Goal: Information Seeking & Learning: Learn about a topic

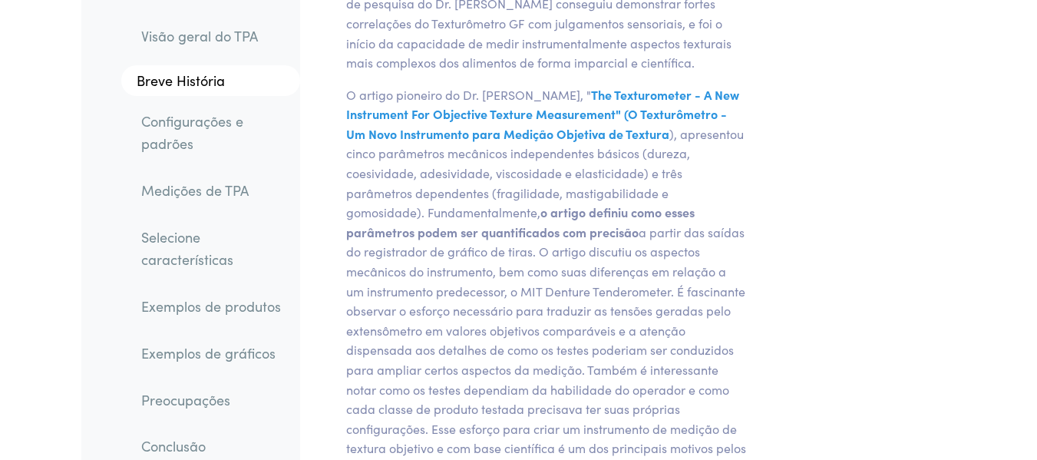
scroll to position [2089, 0]
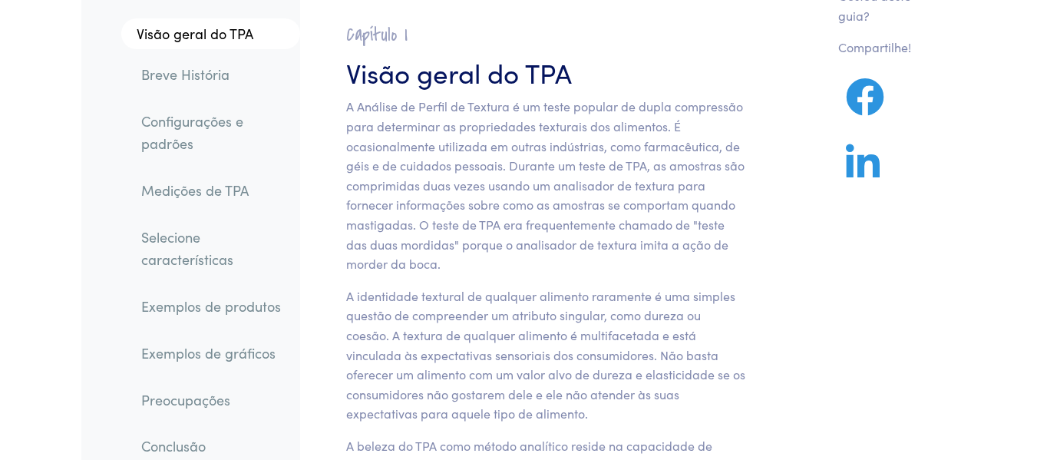
scroll to position [0, 0]
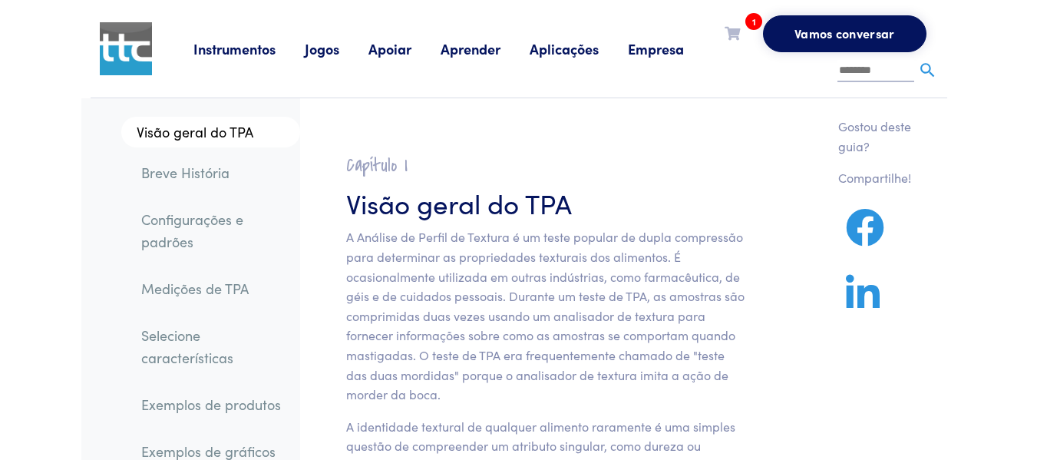
click at [228, 288] on font "Medições de TPA" at bounding box center [195, 288] width 108 height 19
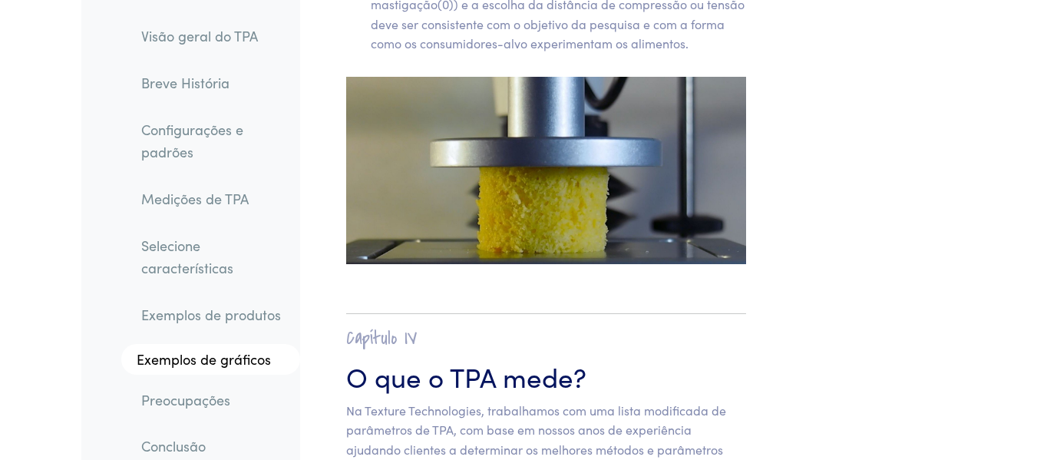
scroll to position [11832, 0]
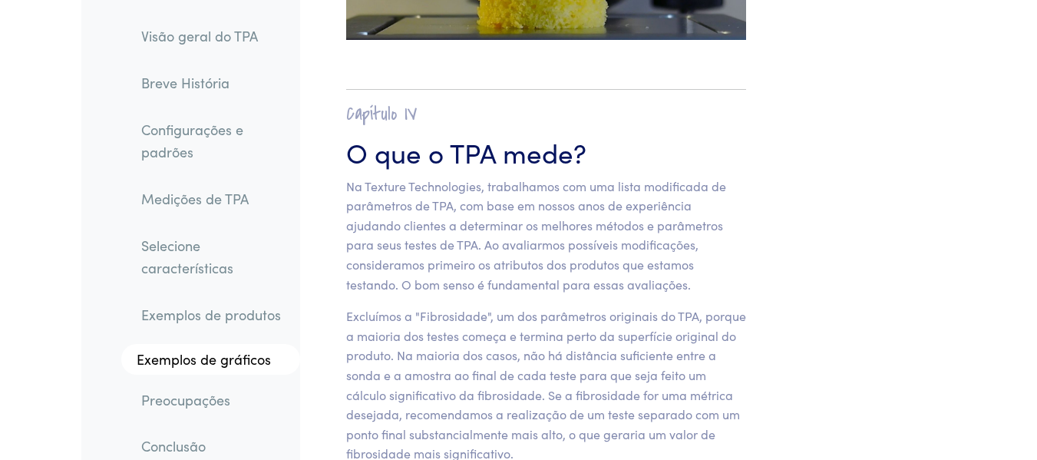
click at [228, 197] on font "Medições de TPA" at bounding box center [195, 198] width 108 height 19
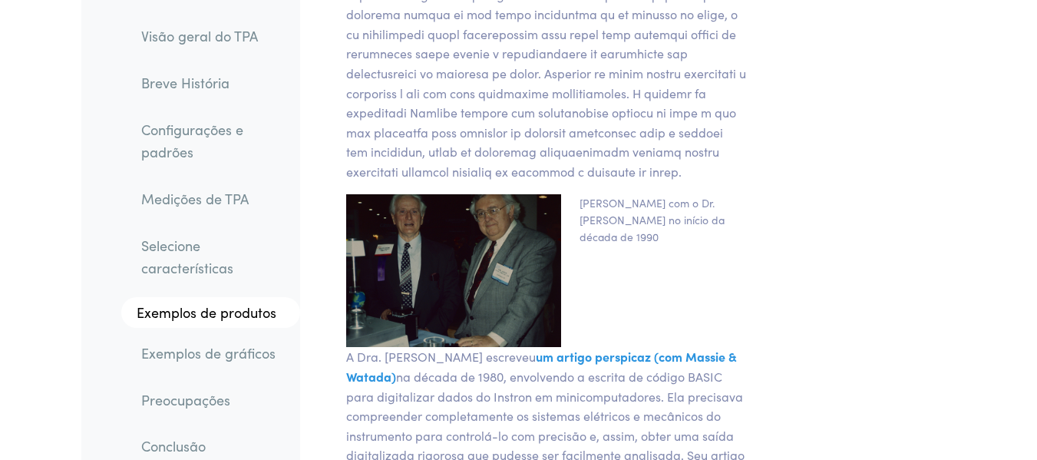
scroll to position [0, 0]
